Goal: Navigation & Orientation: Find specific page/section

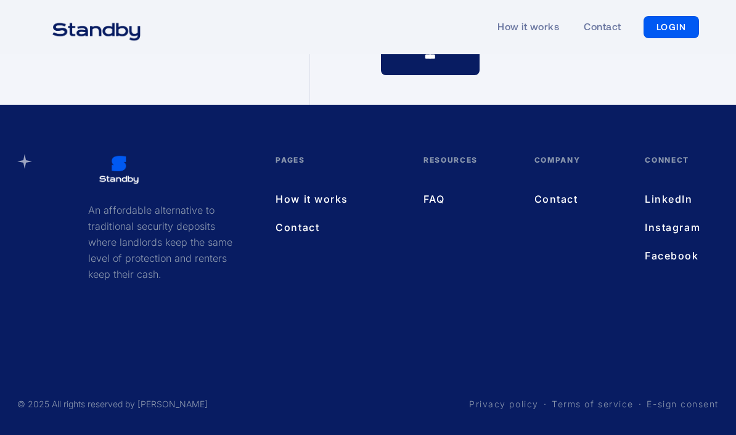
scroll to position [3735, 0]
click at [557, 207] on link "Contact" at bounding box center [577, 199] width 86 height 16
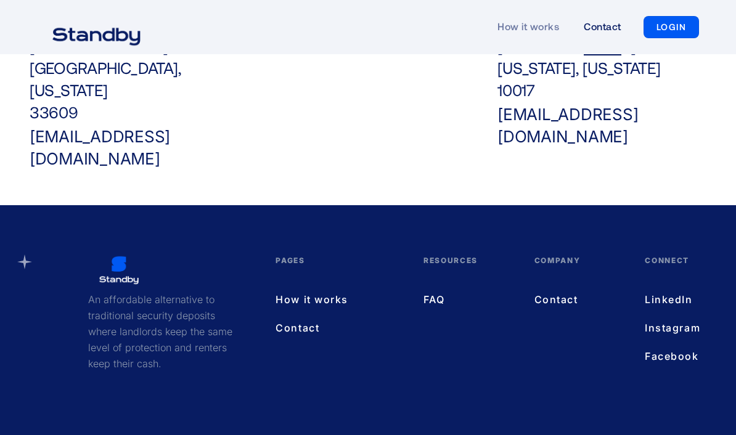
scroll to position [578, 0]
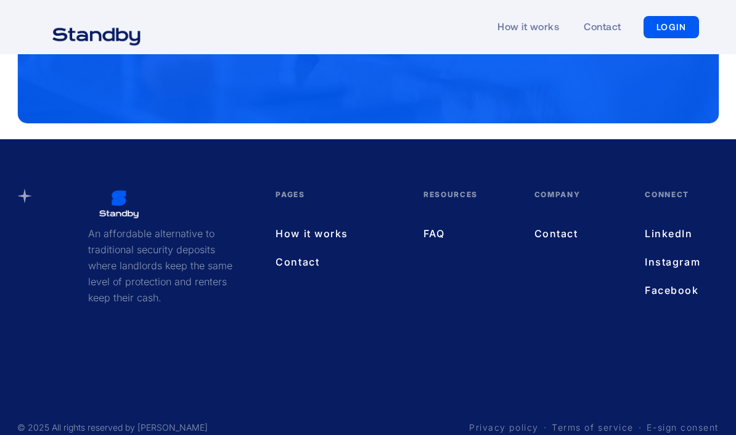
scroll to position [4640, 0]
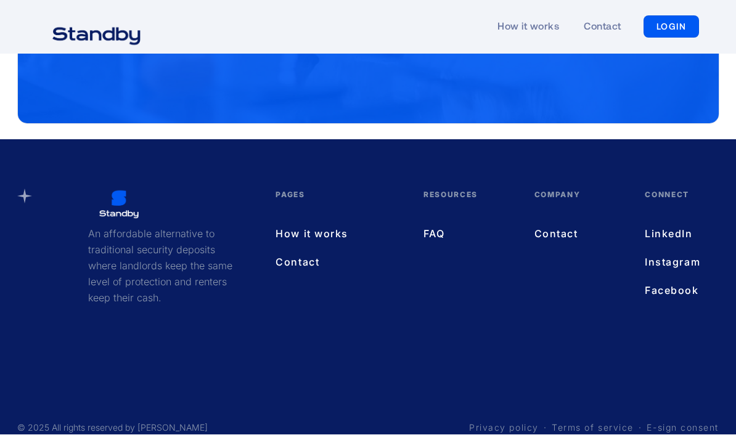
click at [427, 242] on link "FAQ" at bounding box center [466, 234] width 86 height 16
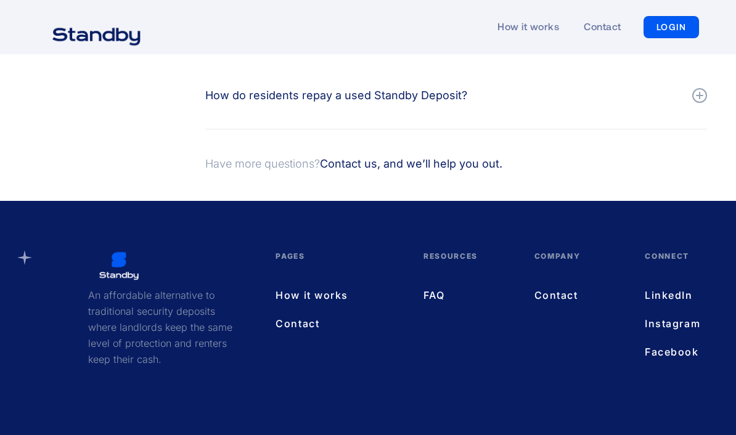
scroll to position [598, 0]
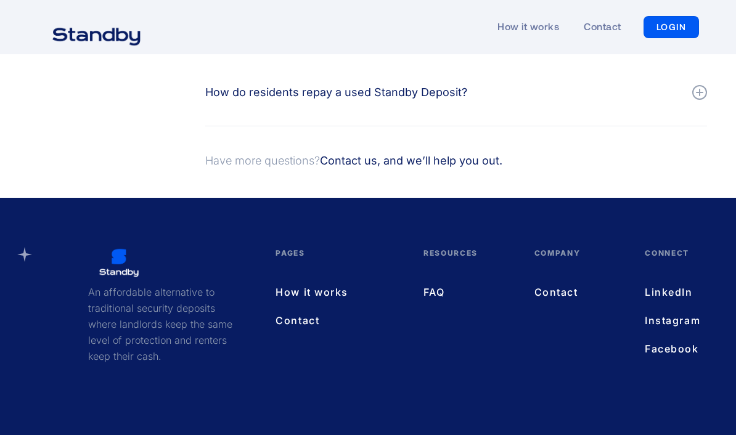
click at [672, 288] on link "LinkedIn" at bounding box center [669, 292] width 49 height 16
